Goal: Task Accomplishment & Management: Manage account settings

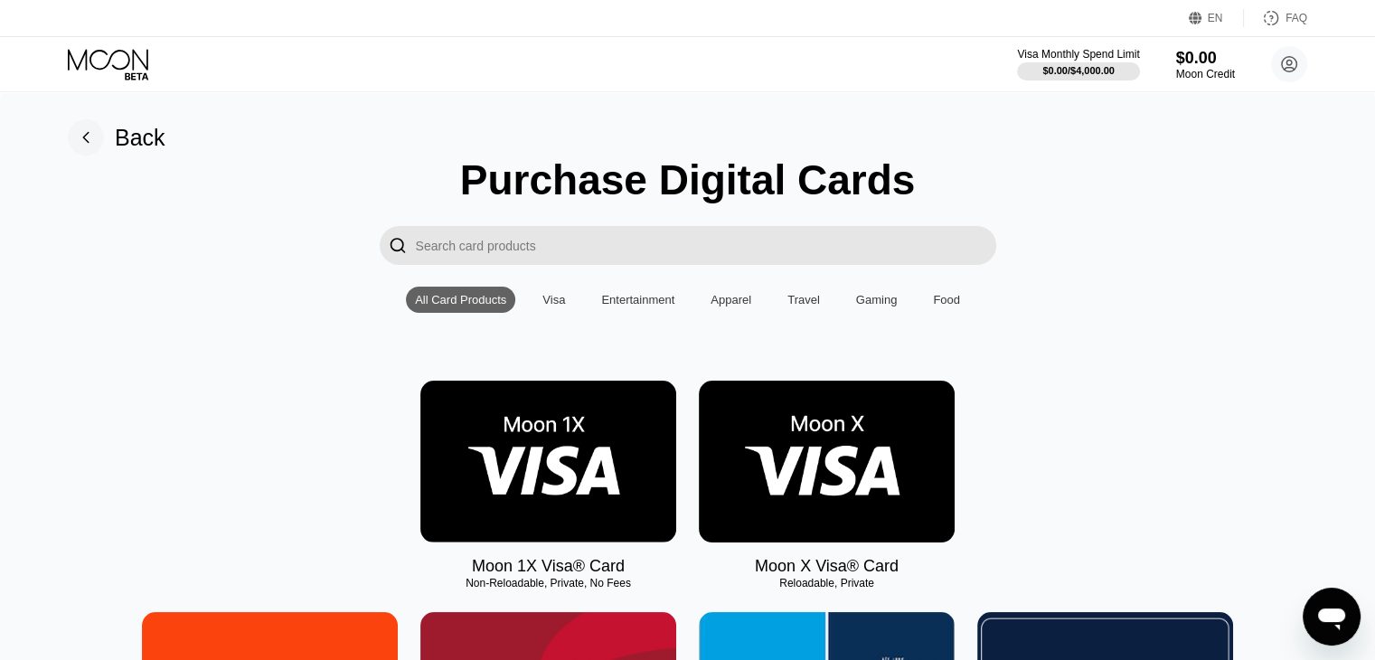
click at [887, 236] on div "" at bounding box center [687, 245] width 1321 height 39
